Goal: Task Accomplishment & Management: Manage account settings

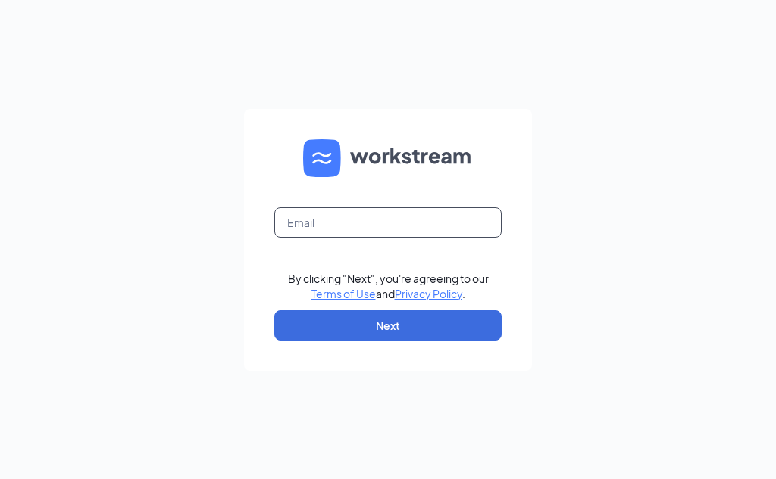
click at [352, 227] on input "text" at bounding box center [387, 223] width 227 height 30
type input "[EMAIL_ADDRESS][DOMAIN_NAME]"
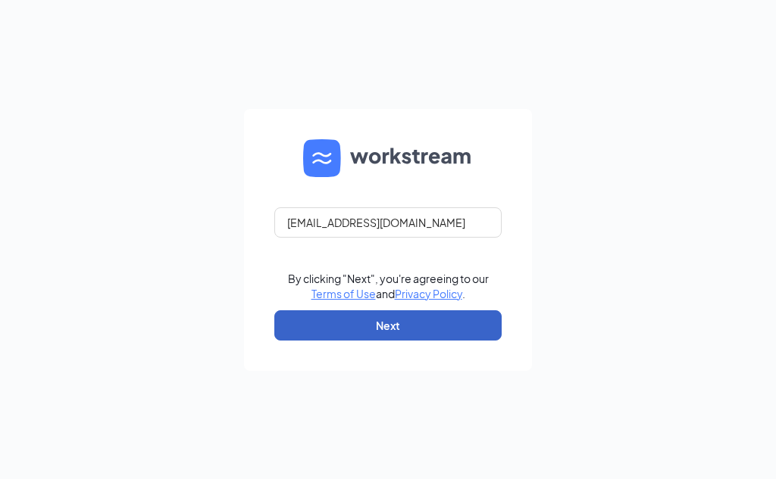
click at [378, 320] on button "Next" at bounding box center [387, 326] width 227 height 30
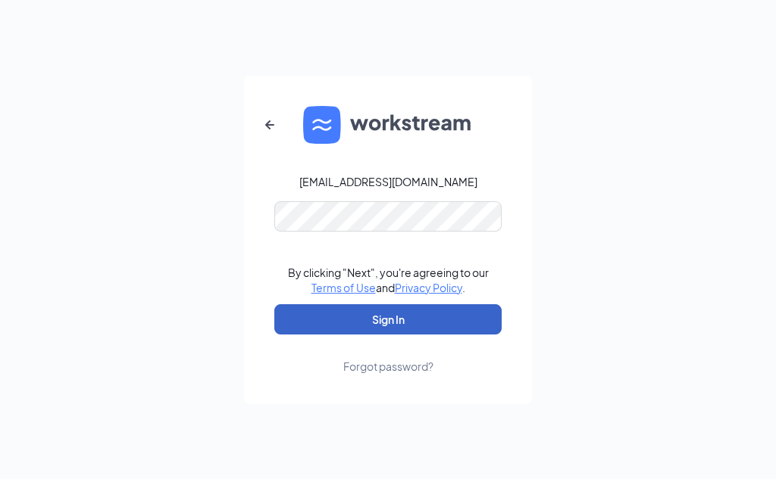
click at [383, 316] on button "Sign In" at bounding box center [387, 319] width 227 height 30
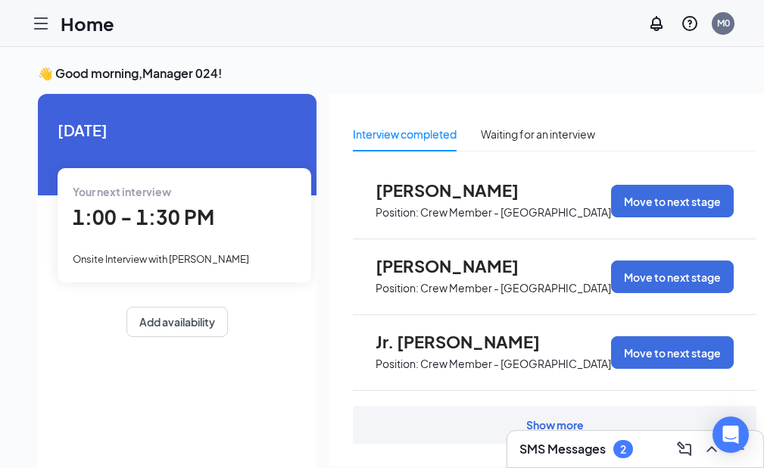
click at [0, 0] on link "Applicants" at bounding box center [0, 0] width 0 height 0
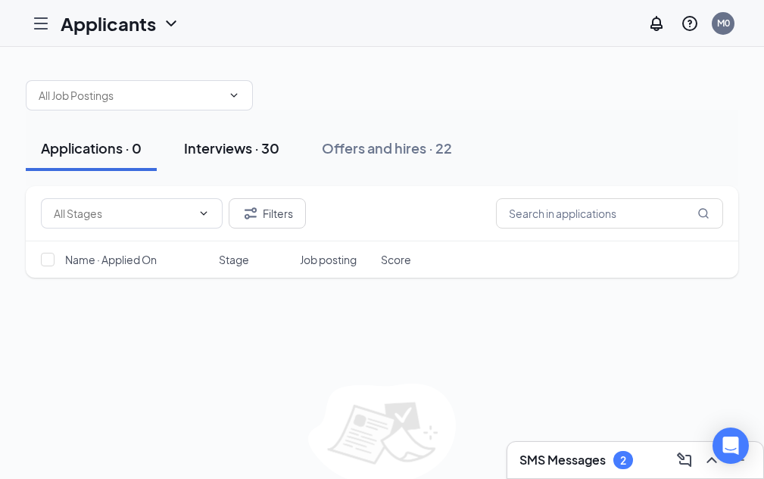
click at [279, 147] on div "Interviews · 30" at bounding box center [231, 148] width 95 height 19
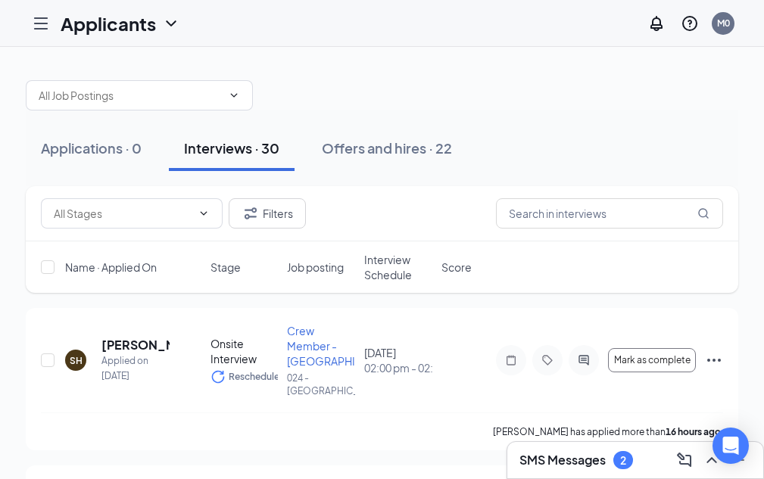
click at [0, 0] on icon "Collapse" at bounding box center [0, 0] width 0 height 0
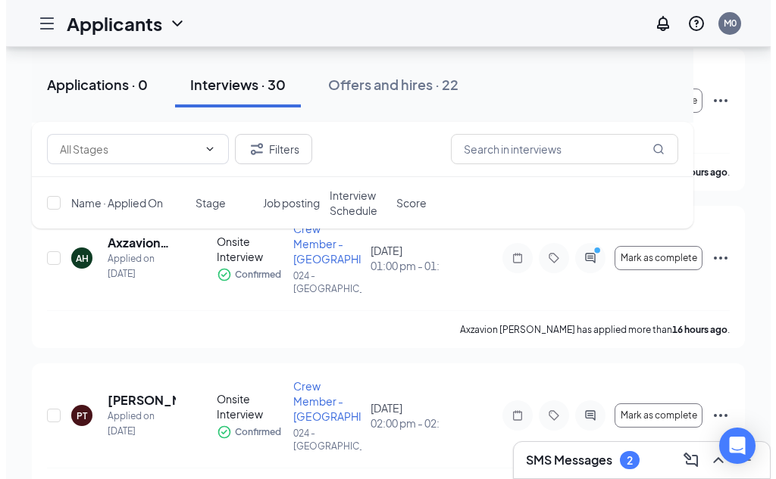
scroll to position [227, 0]
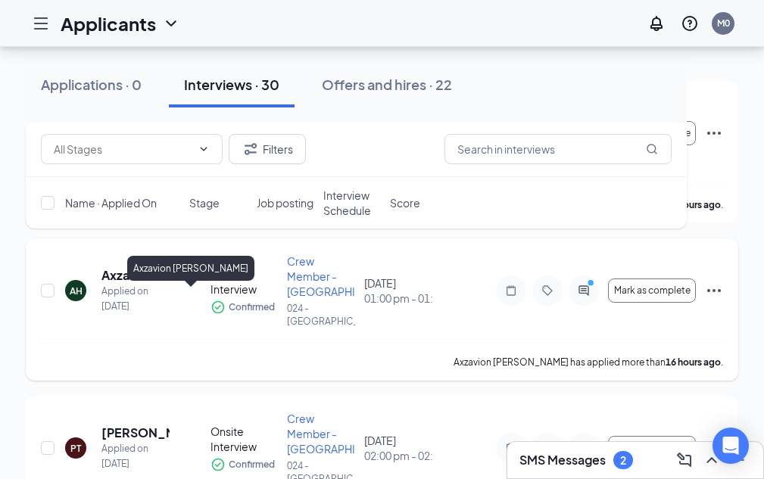
click at [170, 284] on h5 "Axzavion Henderson" at bounding box center [135, 275] width 68 height 17
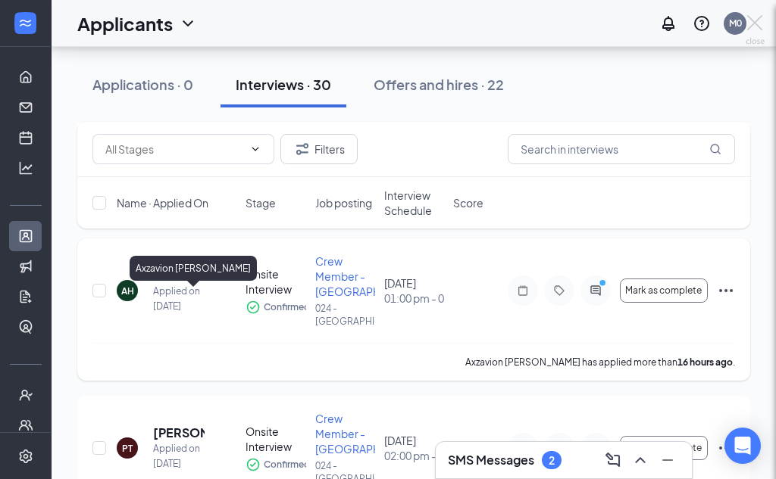
click at [177, 298] on div at bounding box center [388, 239] width 776 height 479
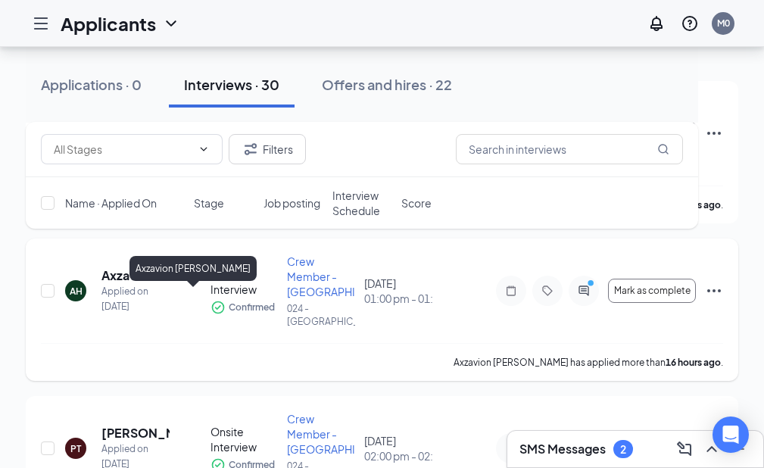
click at [170, 284] on h5 "Axzavion Henderson" at bounding box center [135, 275] width 68 height 17
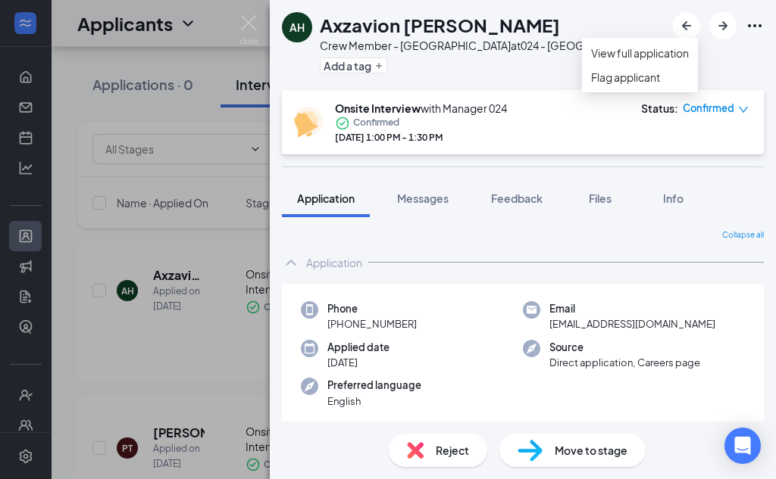
click at [750, 27] on icon "Ellipses" at bounding box center [755, 25] width 14 height 3
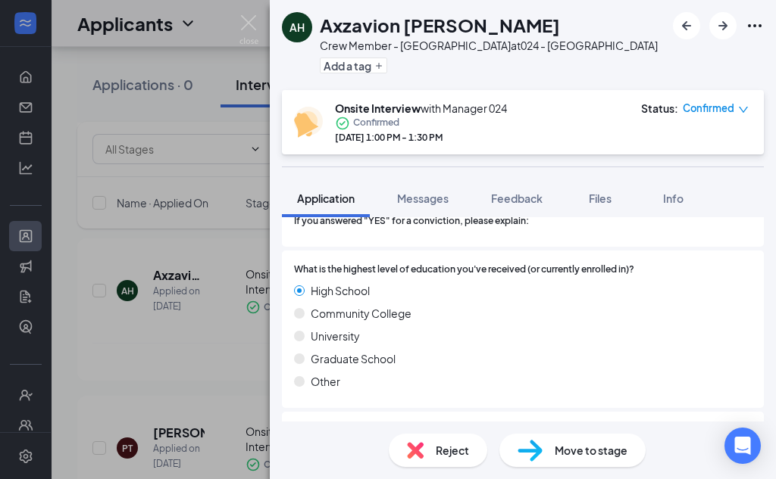
scroll to position [1528, 0]
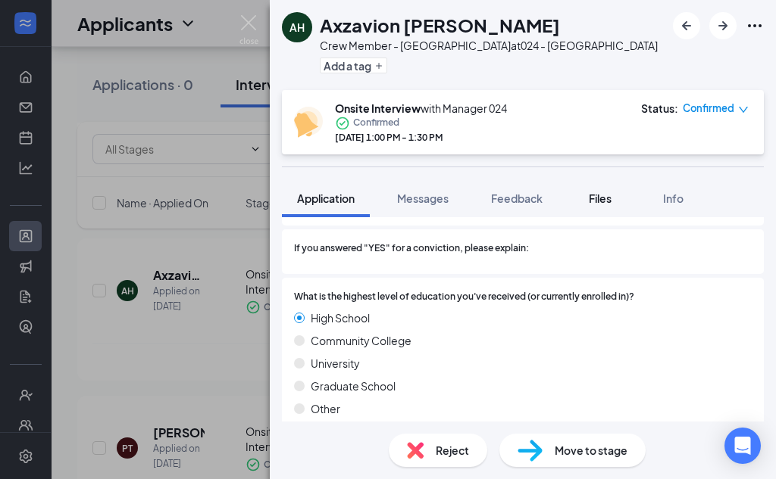
click at [600, 201] on span "Files" at bounding box center [599, 199] width 23 height 14
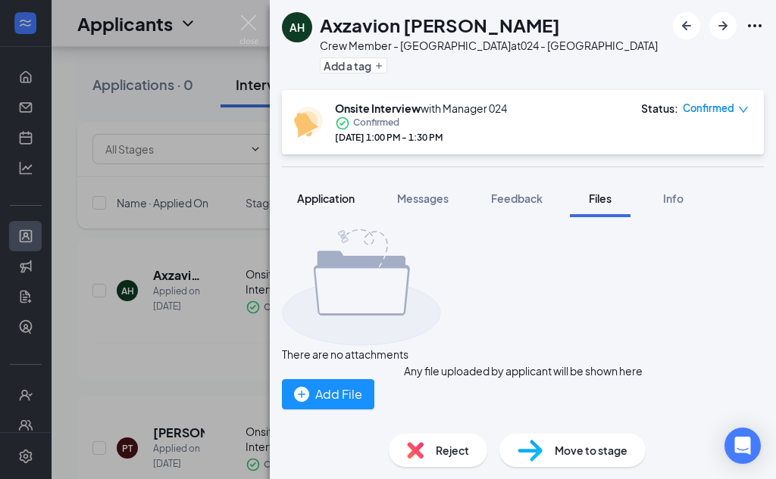
click at [342, 203] on span "Application" at bounding box center [326, 199] width 58 height 14
